Goal: Task Accomplishment & Management: Use online tool/utility

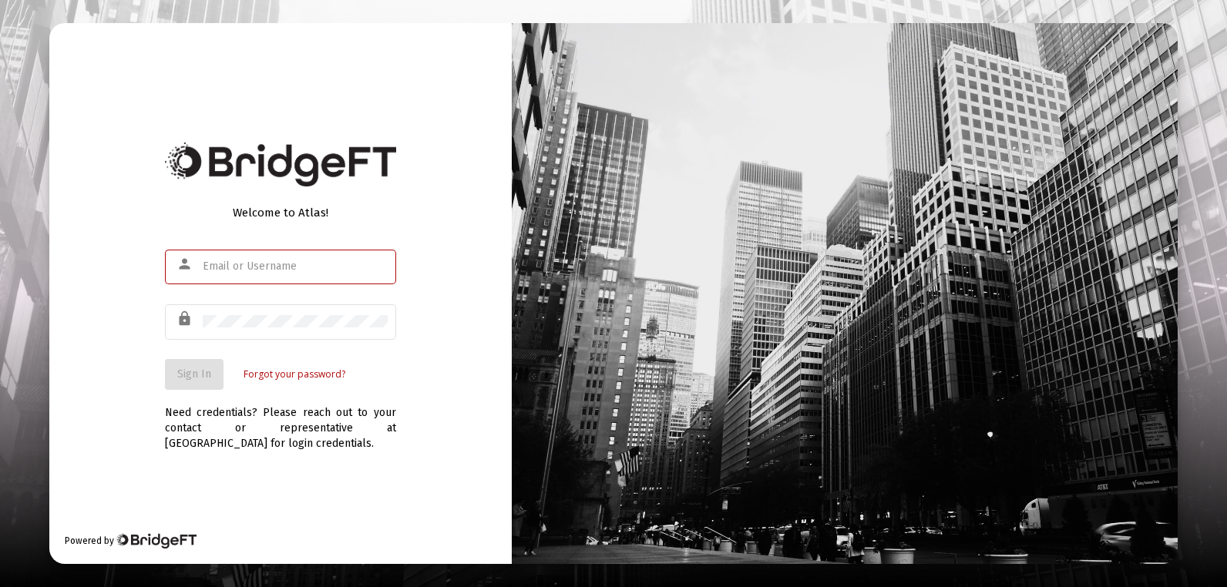
drag, startPoint x: 873, startPoint y: 321, endPoint x: 1186, endPoint y: 557, distance: 391.3
click at [1186, 557] on div at bounding box center [613, 293] width 1227 height 587
click at [234, 265] on input "text" at bounding box center [295, 267] width 185 height 12
type input "[EMAIL_ADDRESS][DOMAIN_NAME]"
click at [224, 312] on div at bounding box center [295, 321] width 185 height 38
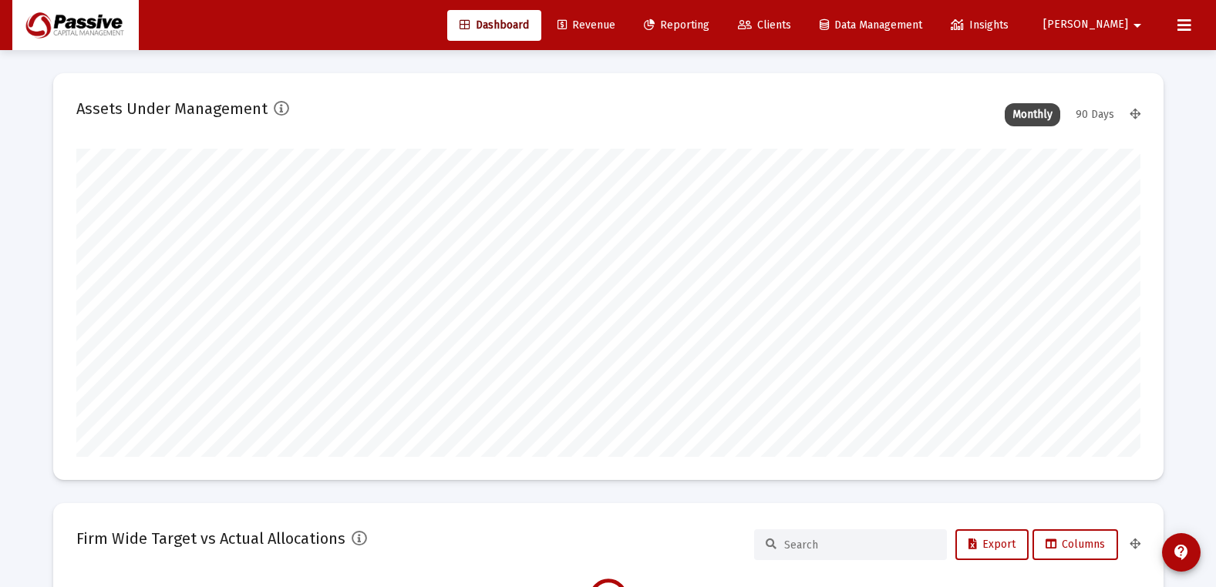
scroll to position [308, 573]
type input "[DATE]"
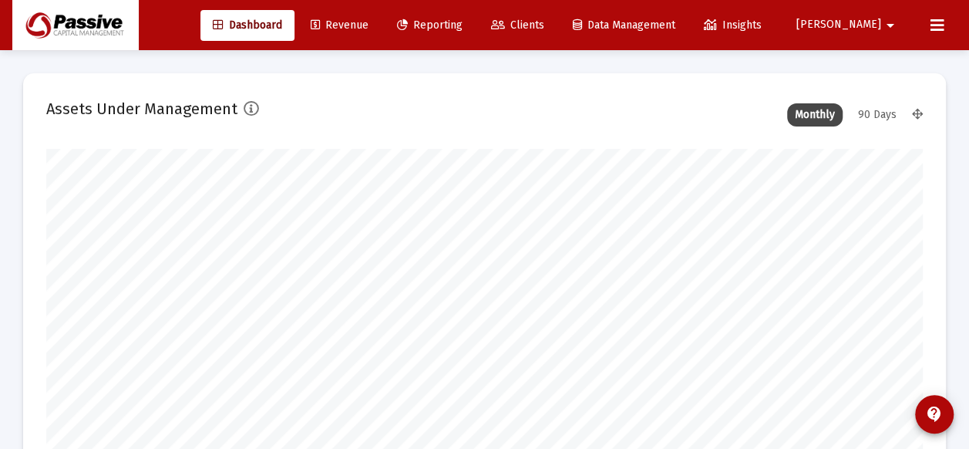
scroll to position [308, 481]
